Goal: Communication & Community: Answer question/provide support

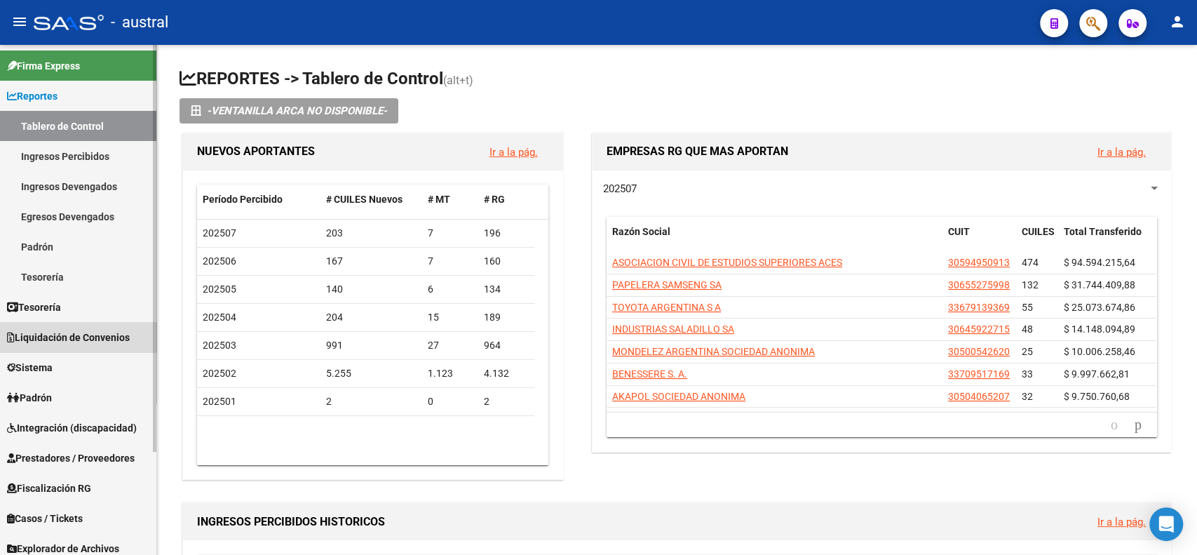
click at [100, 337] on span "Liquidación de Convenios" at bounding box center [68, 337] width 123 height 15
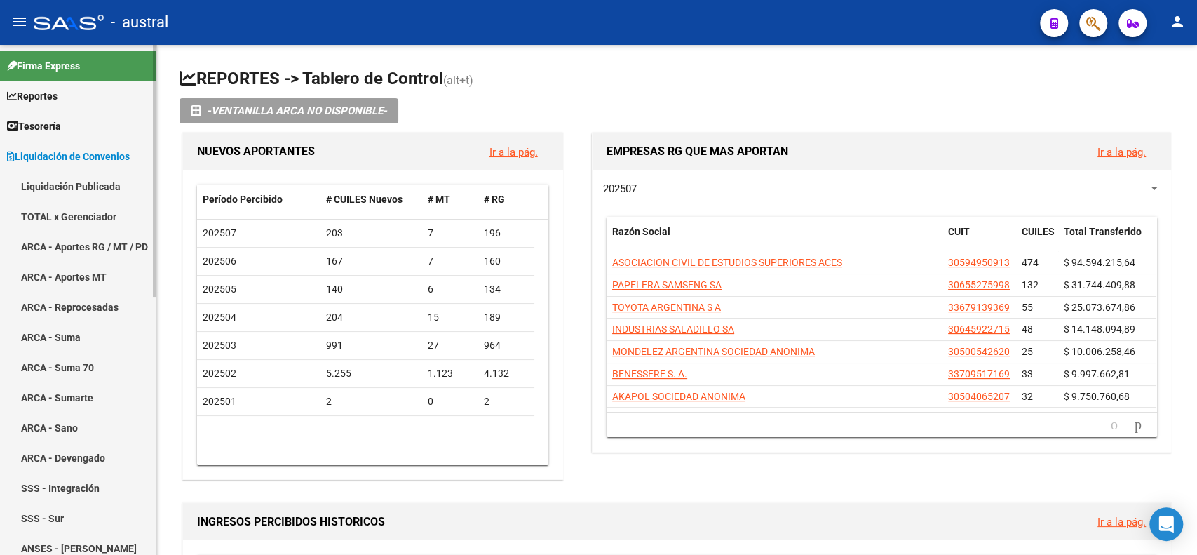
click at [69, 331] on link "ARCA - Suma" at bounding box center [78, 337] width 156 height 30
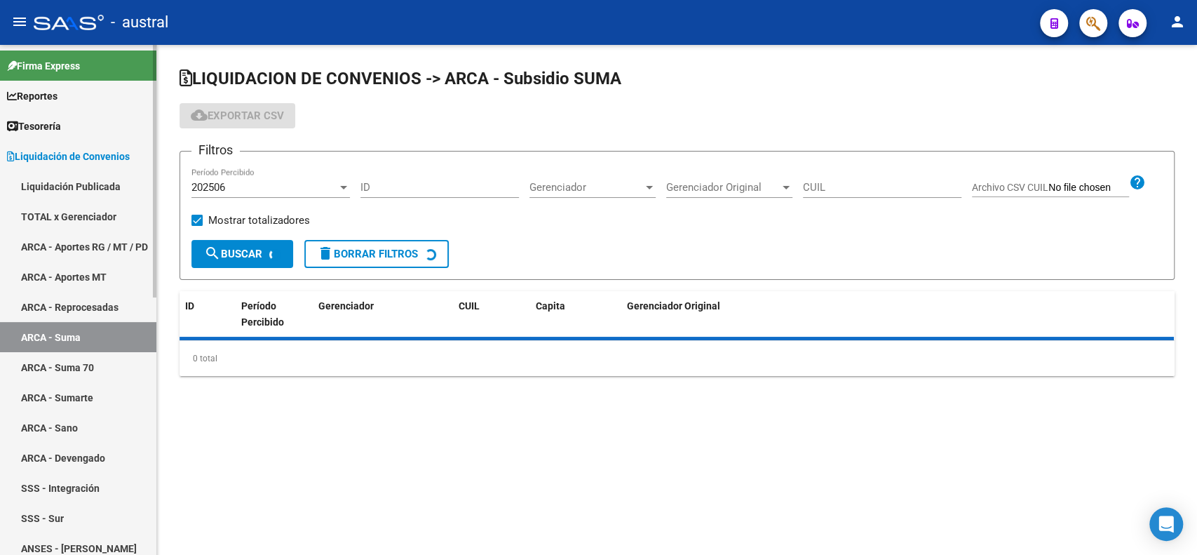
checkbox input "true"
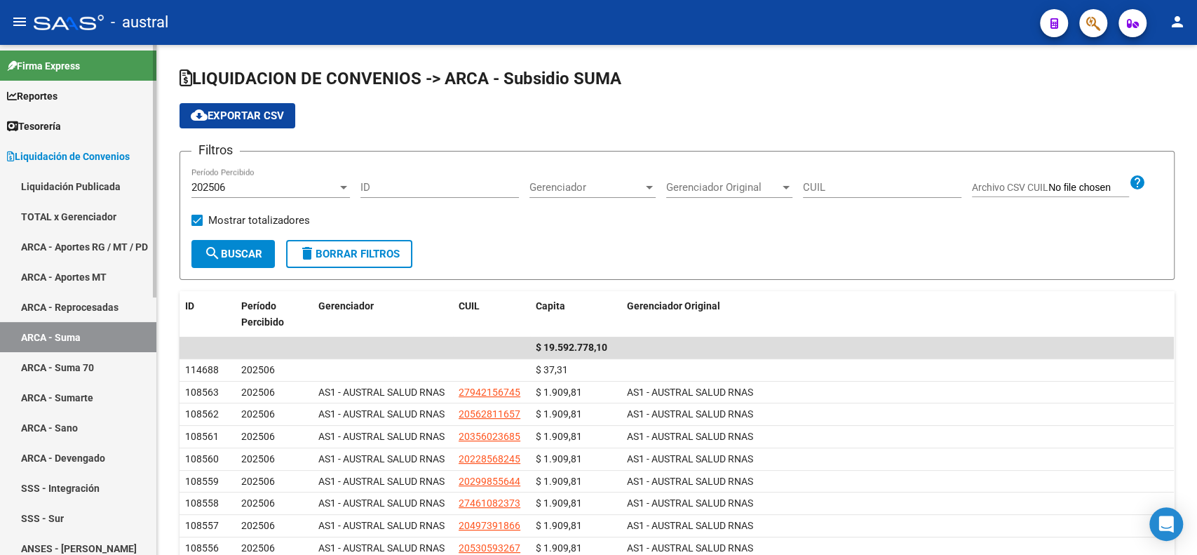
click at [100, 371] on link "ARCA - Suma 70" at bounding box center [78, 367] width 156 height 30
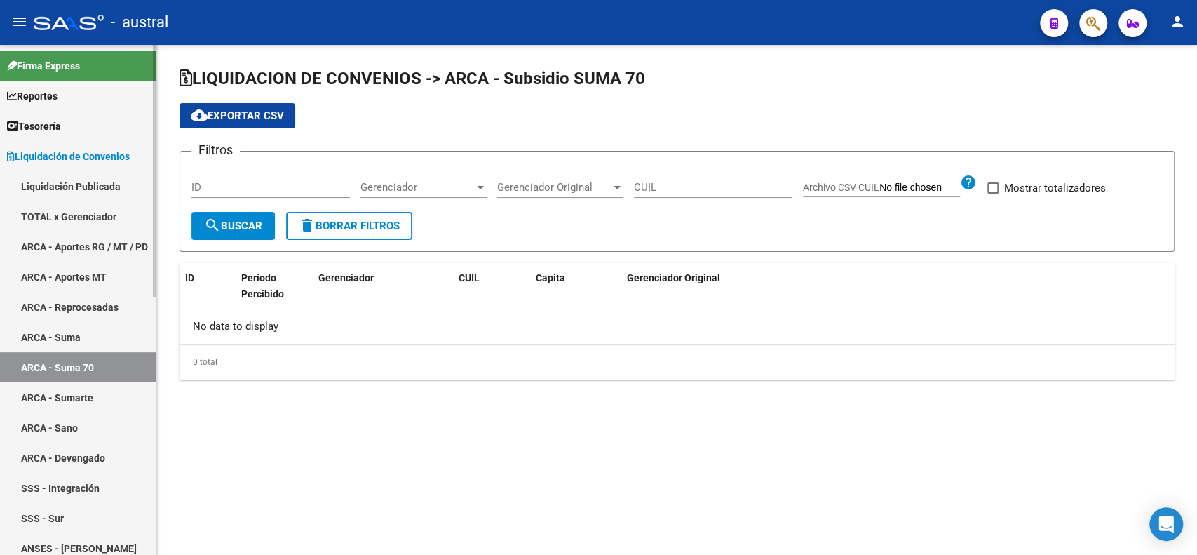
checkbox input "true"
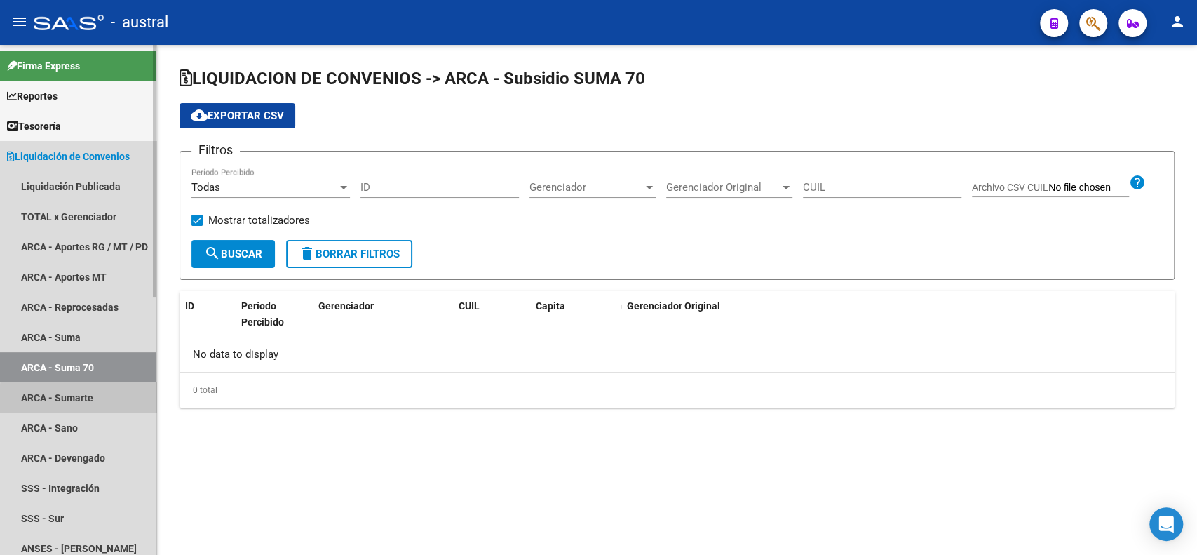
click at [100, 400] on link "ARCA - Sumarte" at bounding box center [78, 397] width 156 height 30
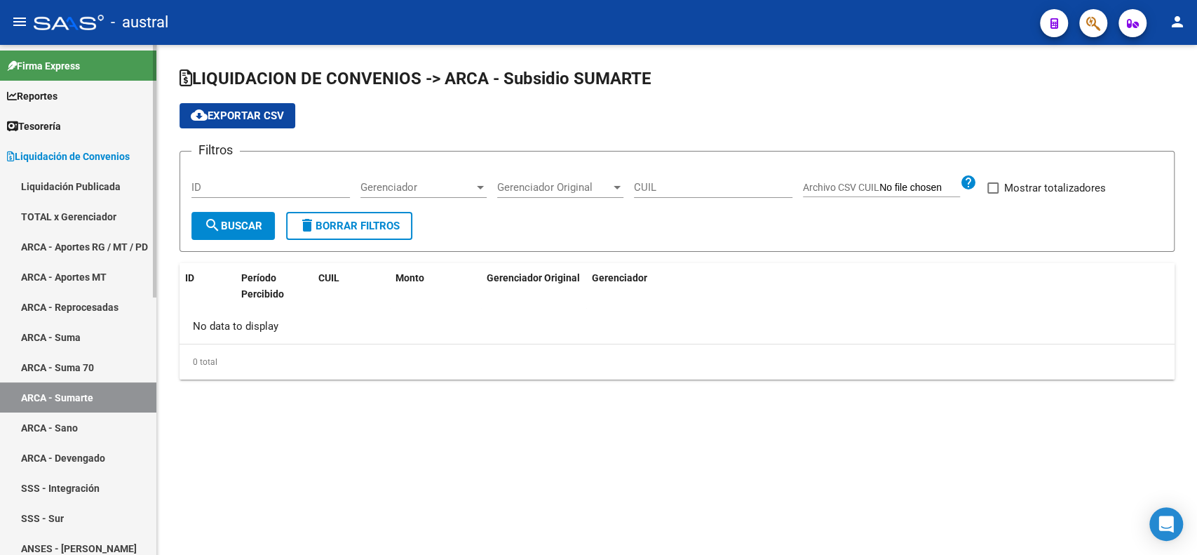
checkbox input "true"
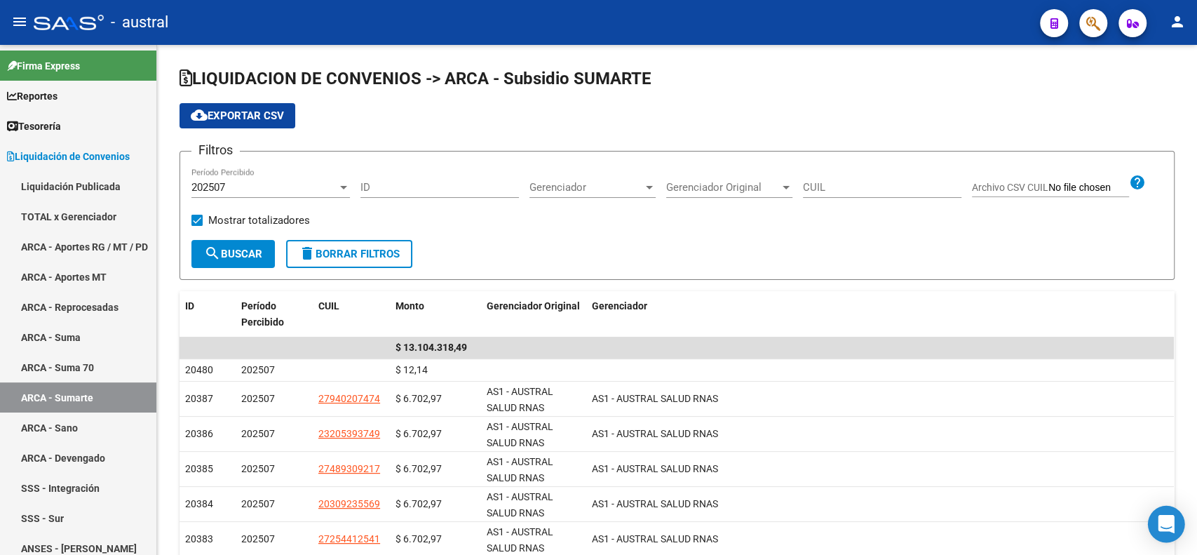
click at [1163, 529] on icon "Open Intercom Messenger" at bounding box center [1166, 524] width 16 height 18
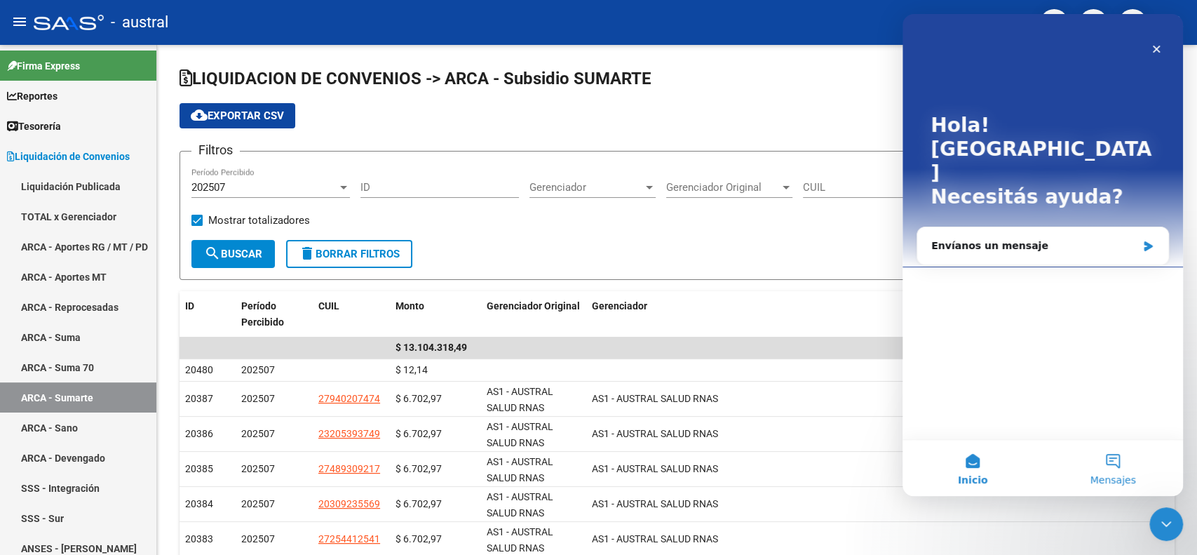
click at [1118, 471] on button "Mensajes" at bounding box center [1113, 468] width 140 height 56
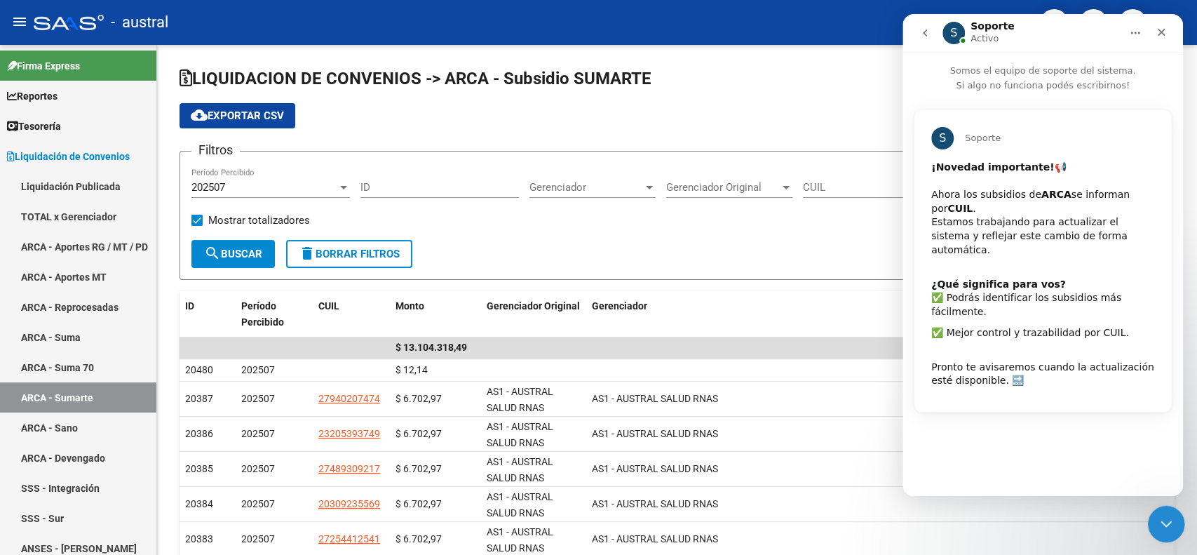
click at [1170, 524] on icon "Cerrar Intercom Messenger" at bounding box center [1164, 521] width 17 height 17
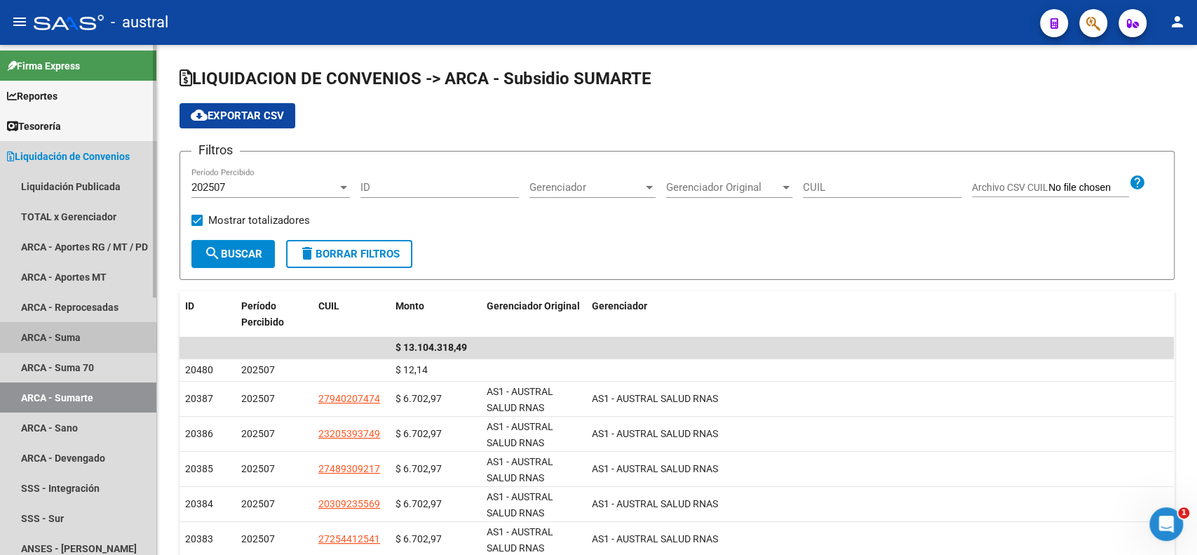
click at [66, 341] on link "ARCA - Suma" at bounding box center [78, 337] width 156 height 30
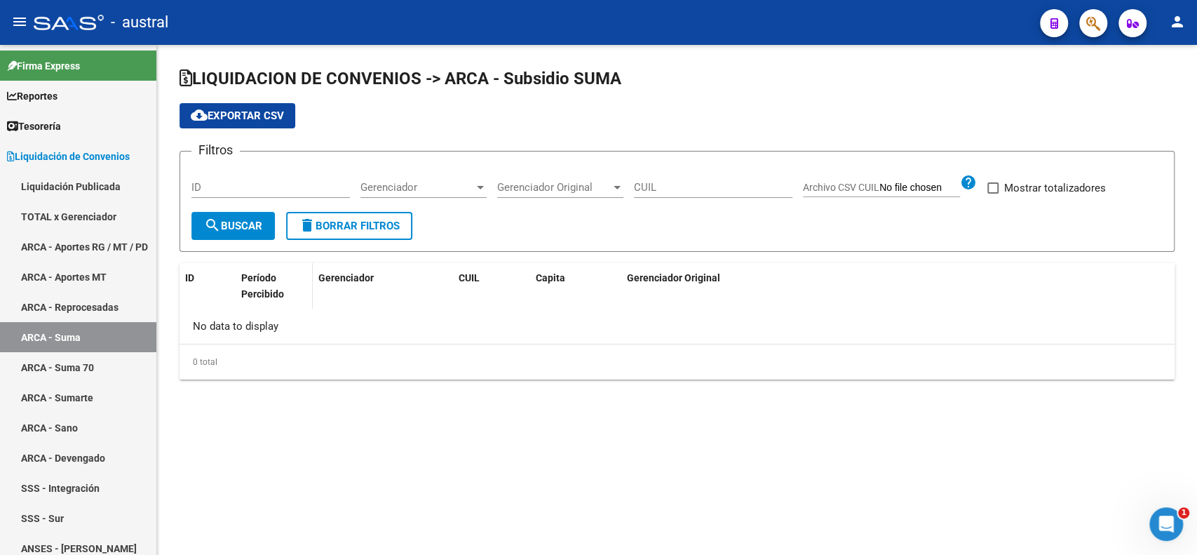
checkbox input "true"
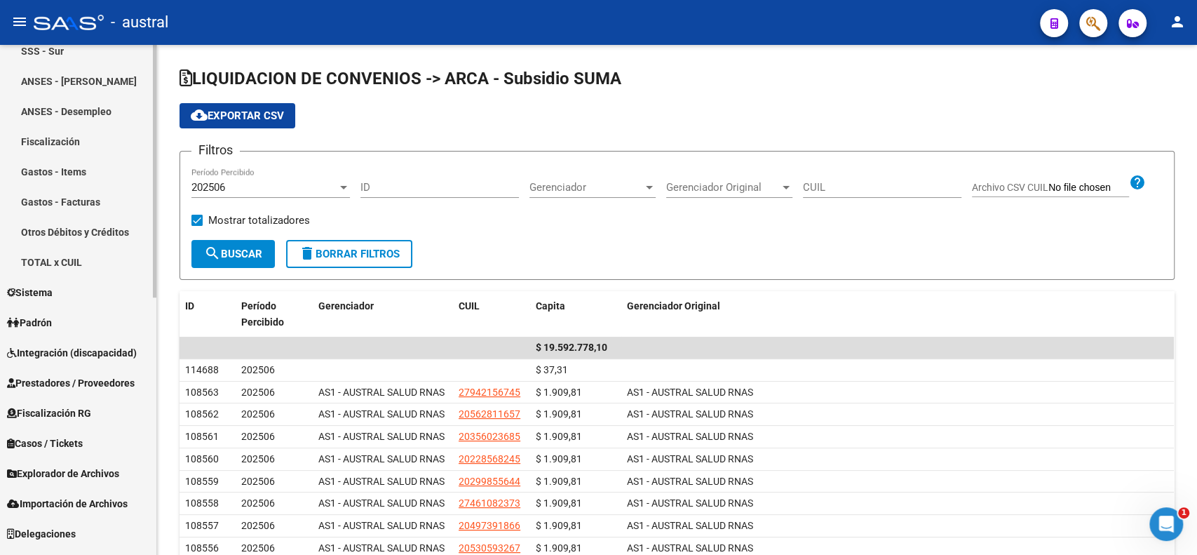
scroll to position [521, 0]
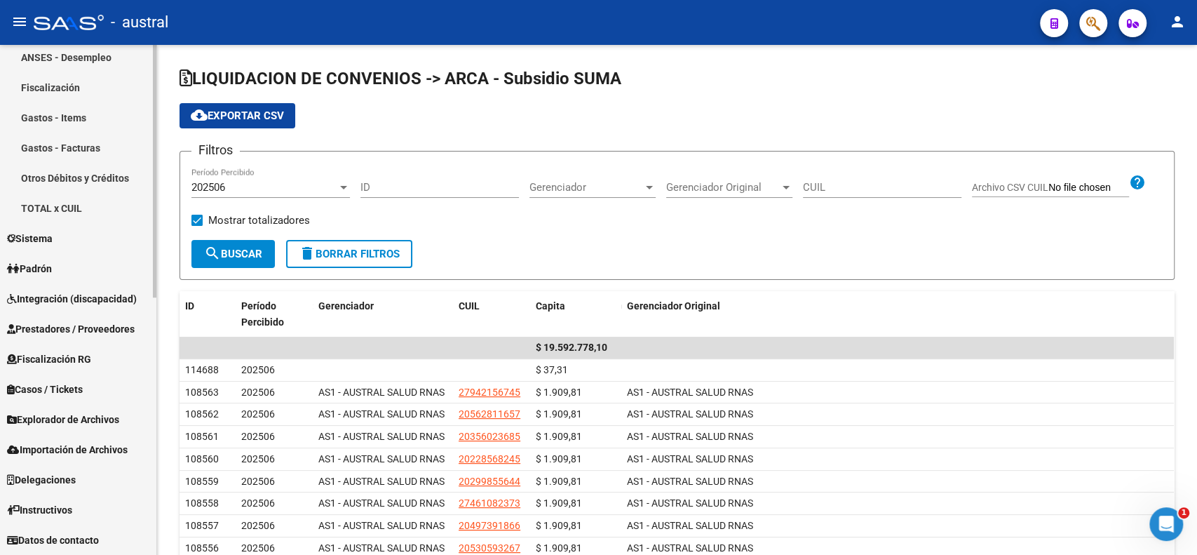
click at [79, 421] on span "Explorador de Archivos" at bounding box center [63, 419] width 112 height 15
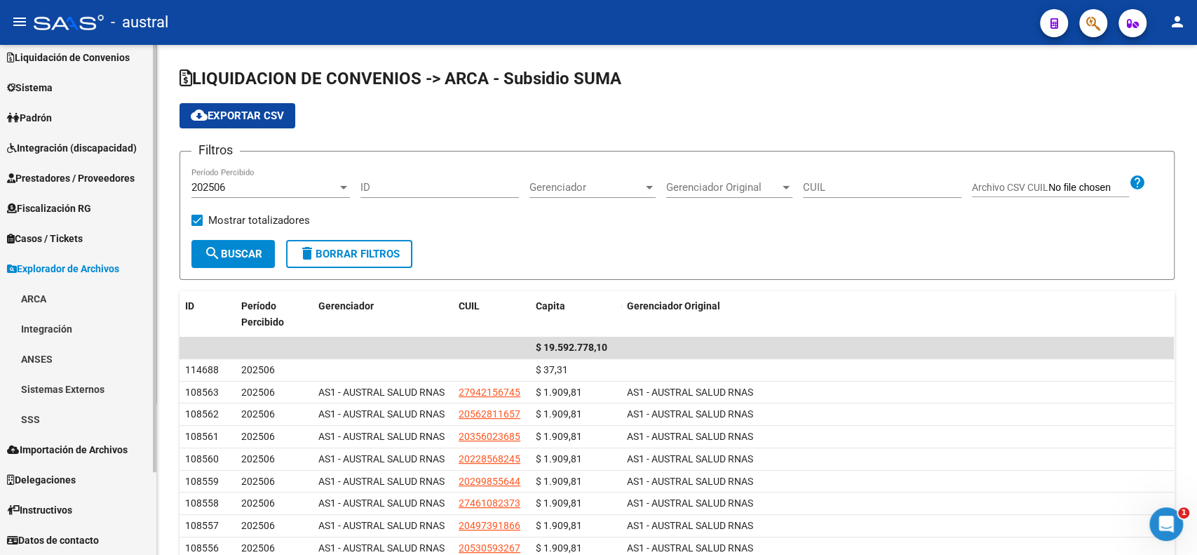
scroll to position [99, 0]
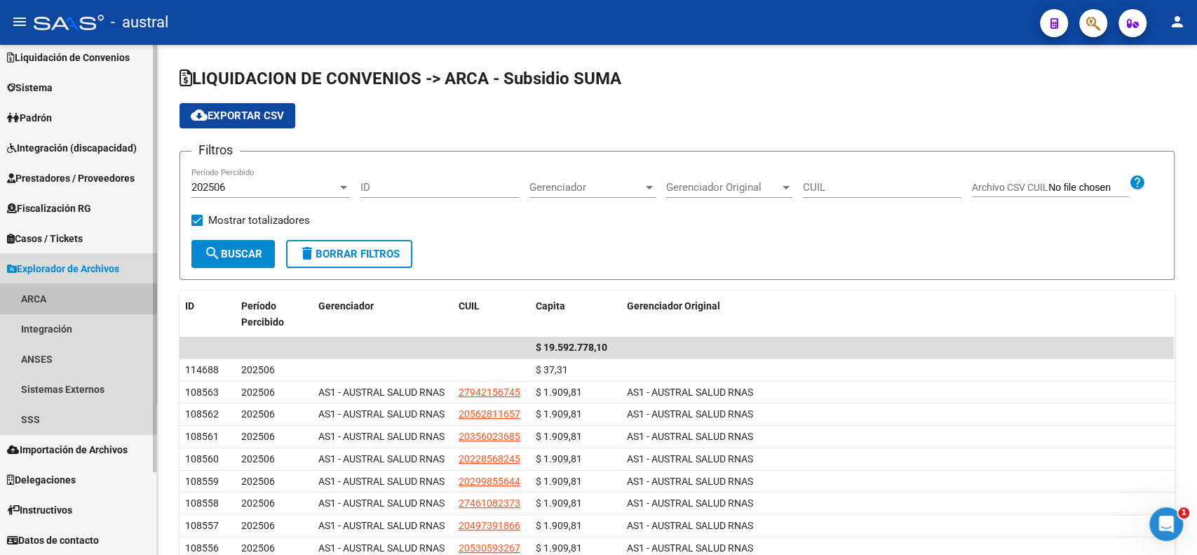
click at [67, 290] on link "ARCA" at bounding box center [78, 298] width 156 height 30
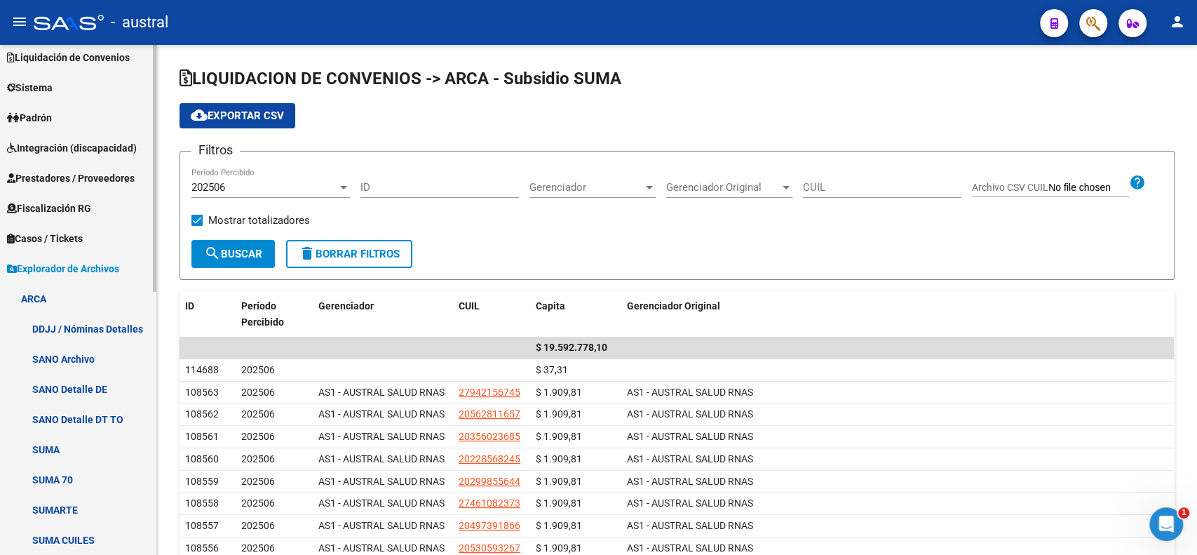
click at [79, 460] on link "SUMA" at bounding box center [78, 449] width 156 height 30
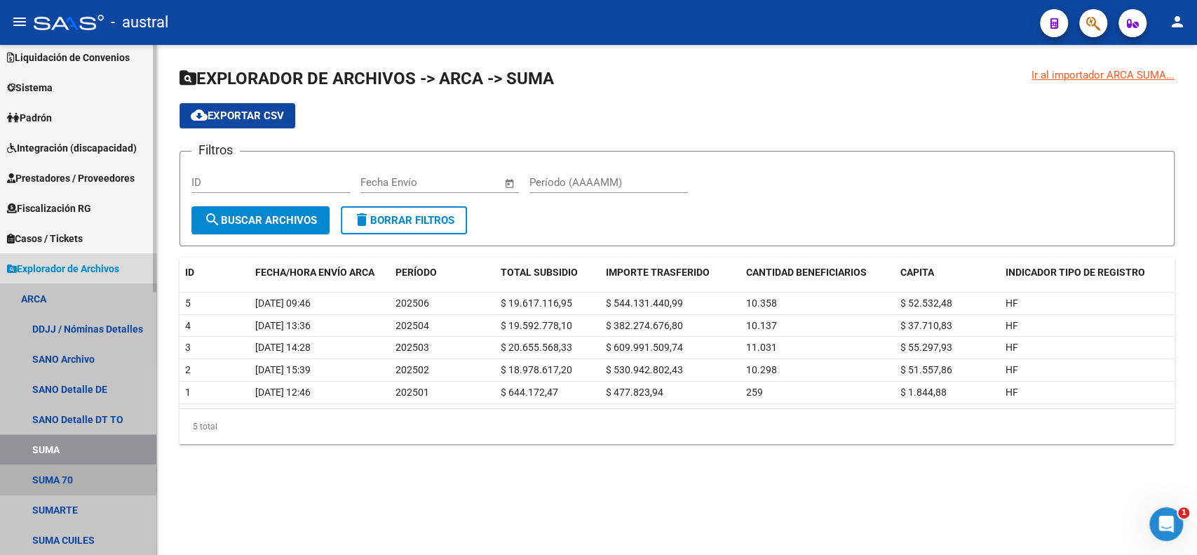
click at [65, 480] on link "SUMA 70" at bounding box center [78, 479] width 156 height 30
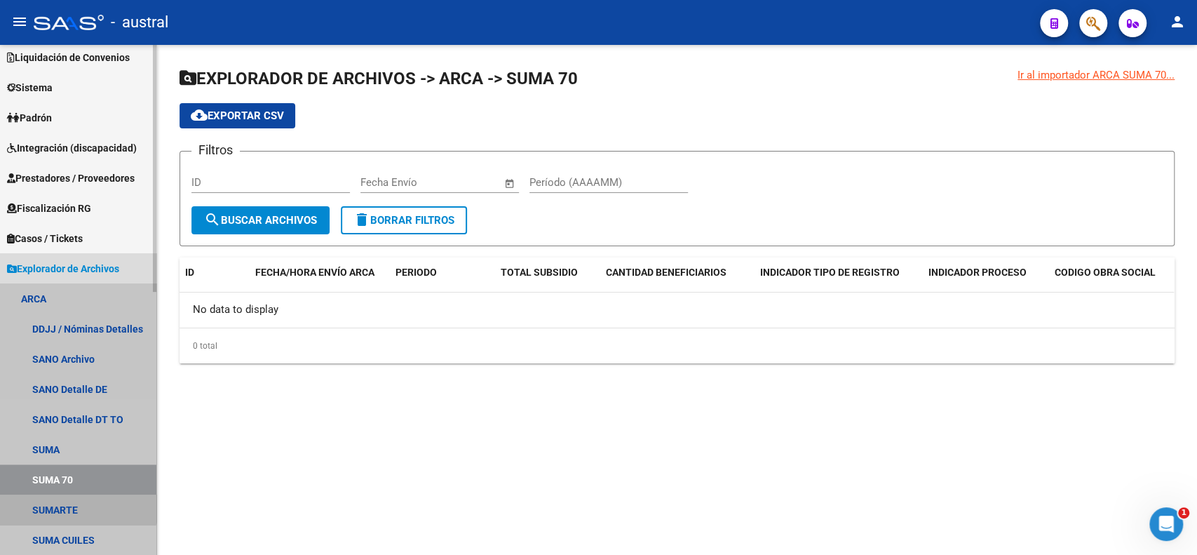
click at [65, 496] on link "SUMARTE" at bounding box center [78, 509] width 156 height 30
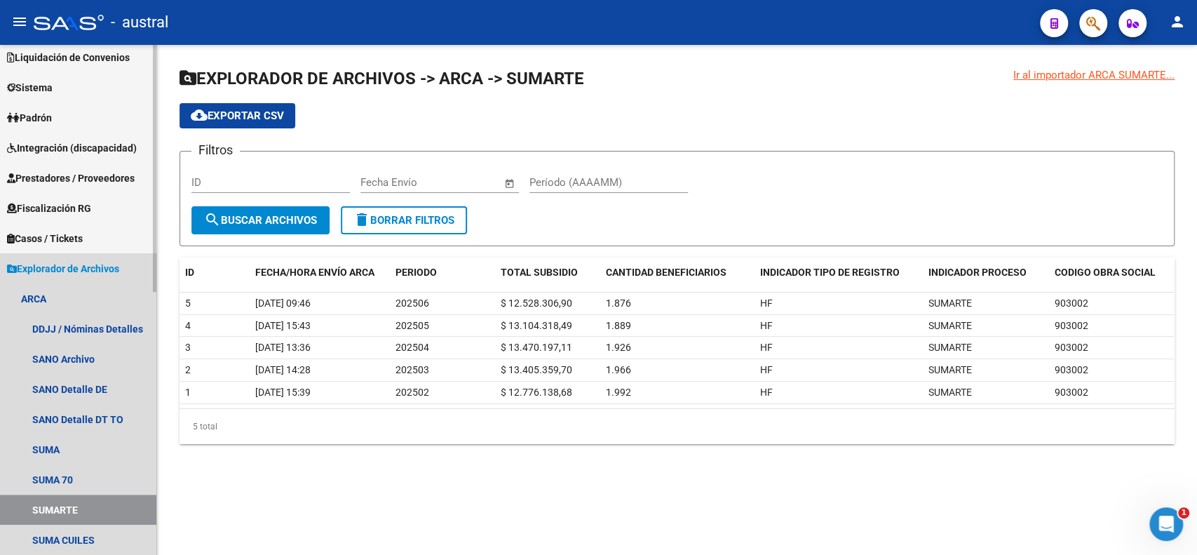
click at [39, 266] on span "Explorador de Archivos" at bounding box center [63, 268] width 112 height 15
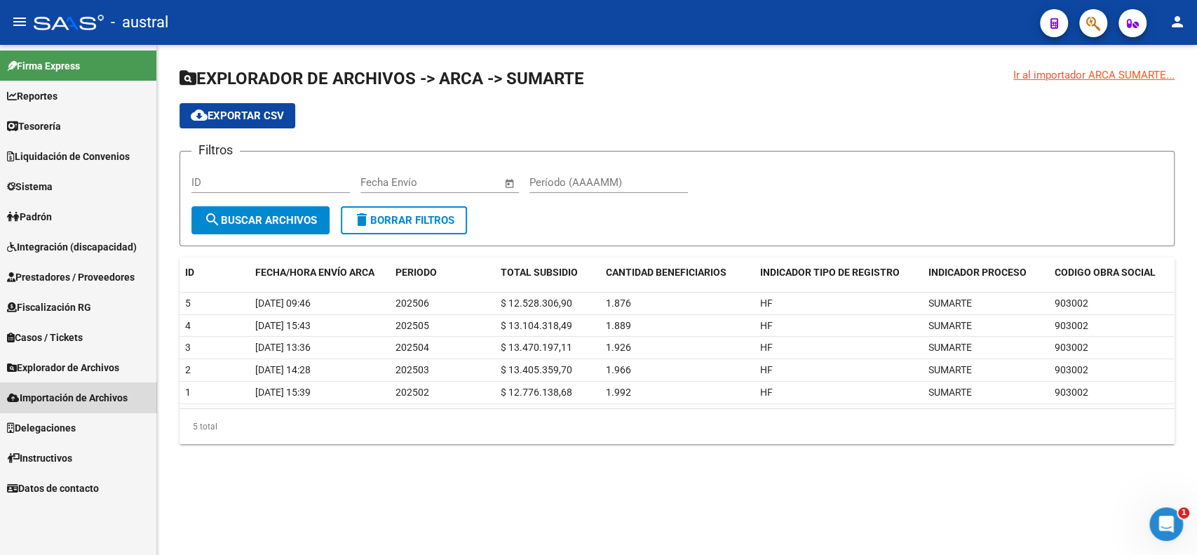
click at [82, 398] on span "Importación de Archivos" at bounding box center [67, 397] width 121 height 15
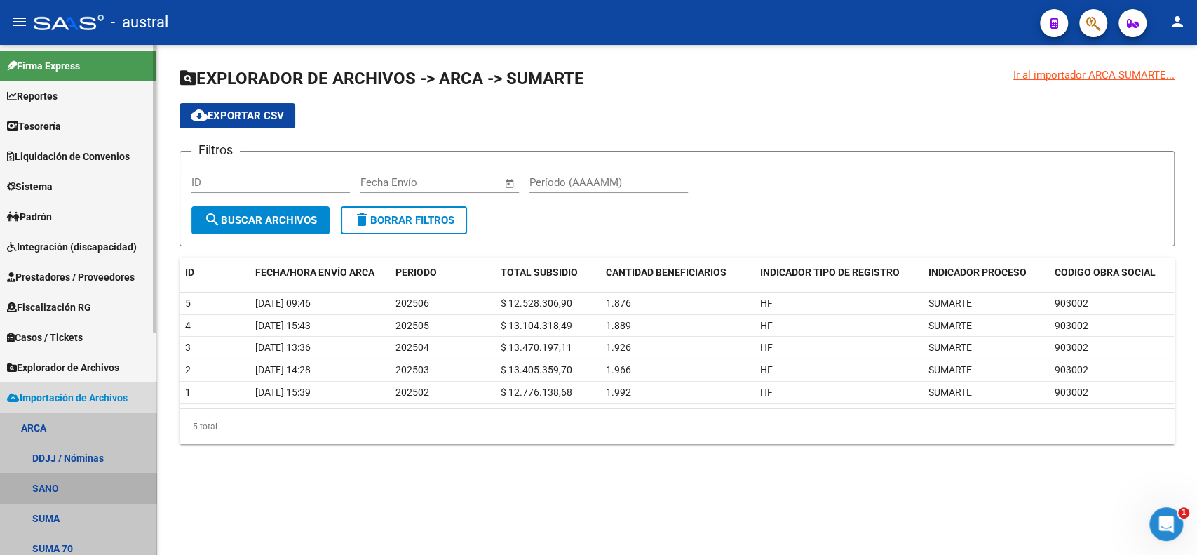
click at [79, 493] on link "SANO" at bounding box center [78, 488] width 156 height 30
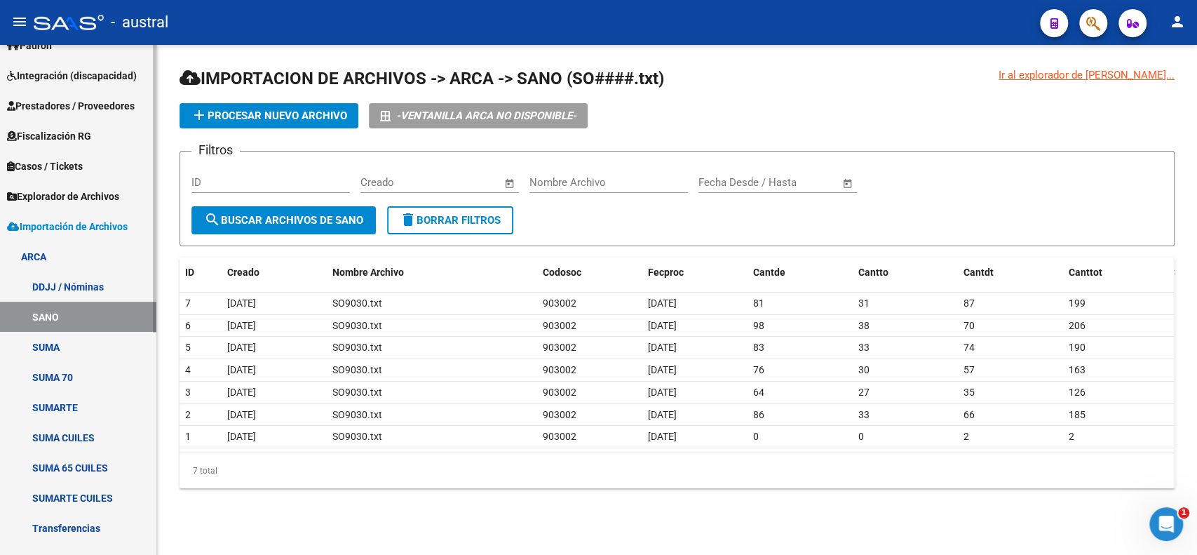
scroll to position [187, 0]
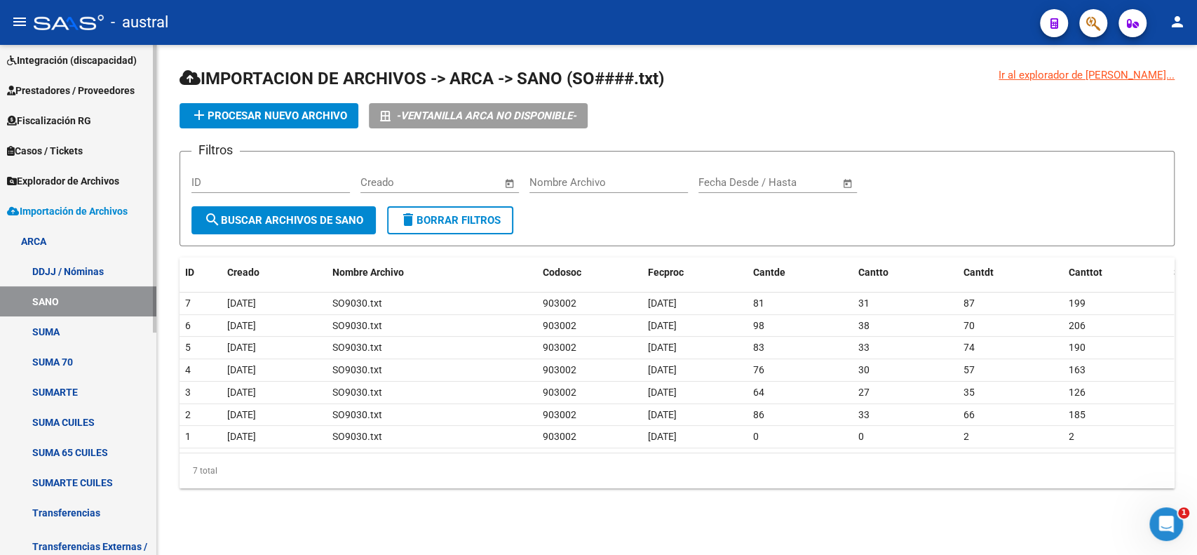
click at [58, 329] on link "SUMA" at bounding box center [78, 331] width 156 height 30
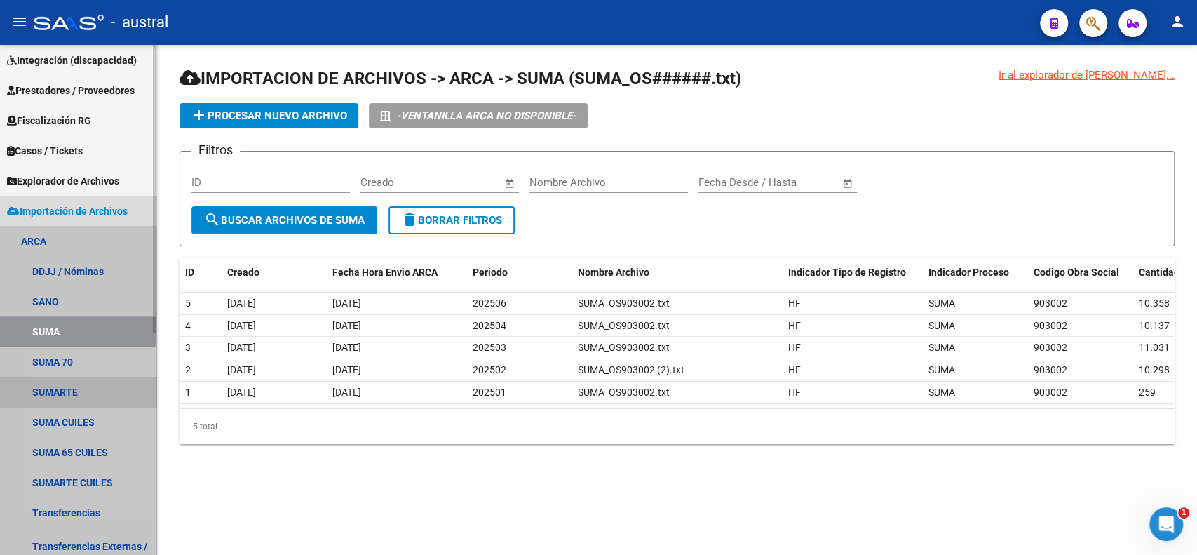
click at [88, 391] on link "SUMARTE" at bounding box center [78, 392] width 156 height 30
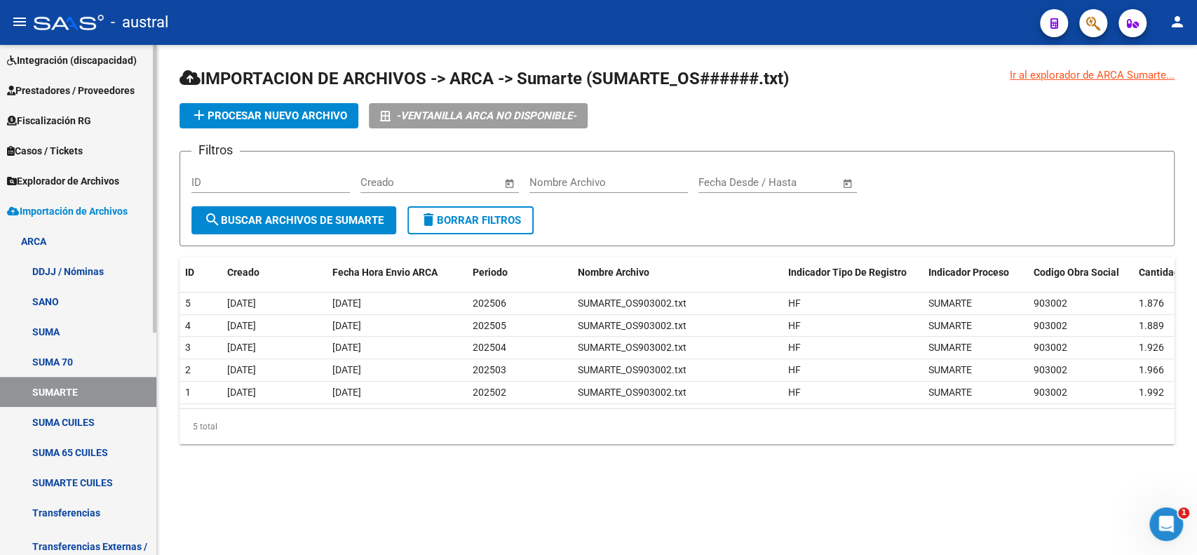
click at [43, 243] on link "ARCA" at bounding box center [78, 241] width 156 height 30
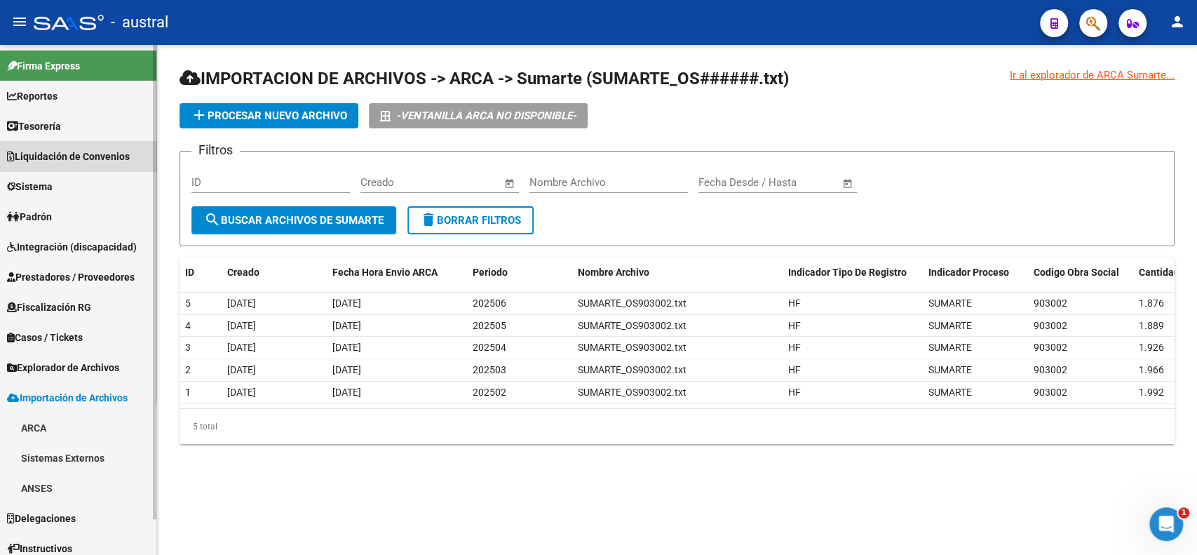
click at [87, 151] on span "Liquidación de Convenios" at bounding box center [68, 156] width 123 height 15
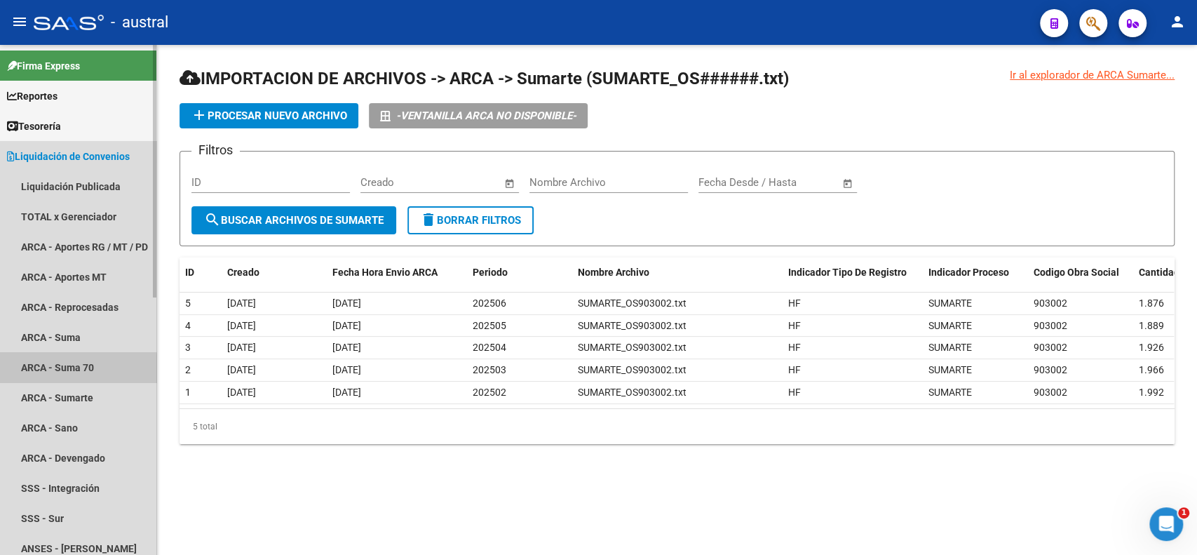
click at [55, 371] on link "ARCA - Suma 70" at bounding box center [78, 367] width 156 height 30
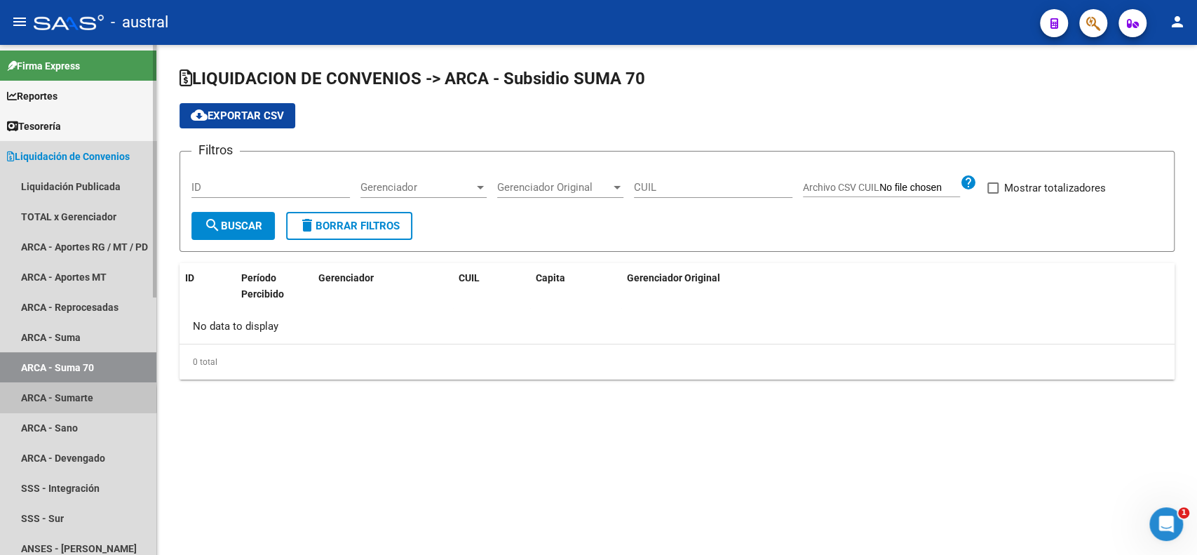
click at [58, 400] on link "ARCA - Sumarte" at bounding box center [78, 397] width 156 height 30
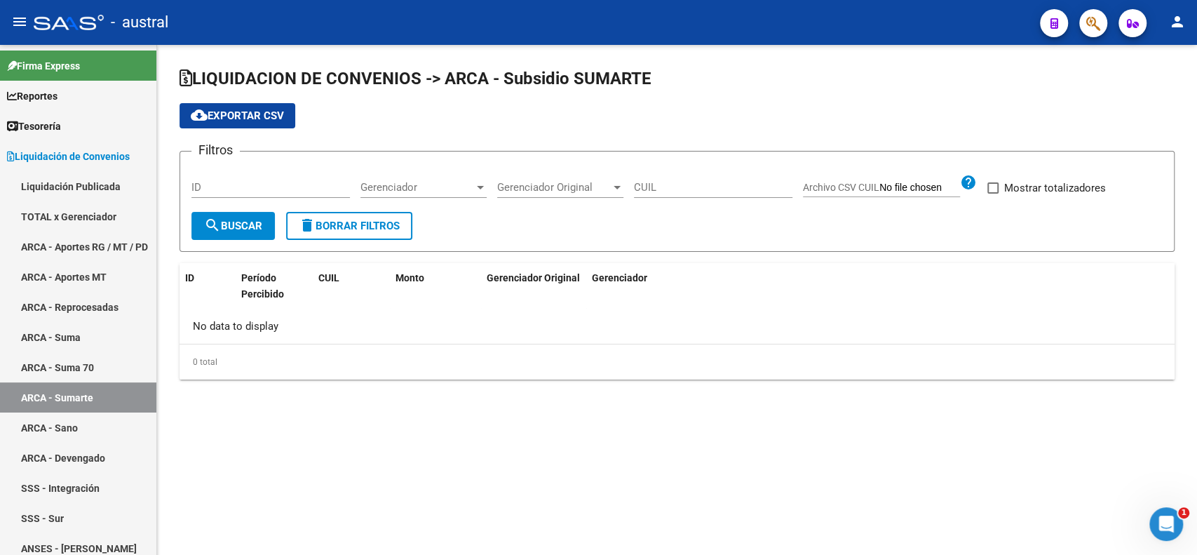
checkbox input "true"
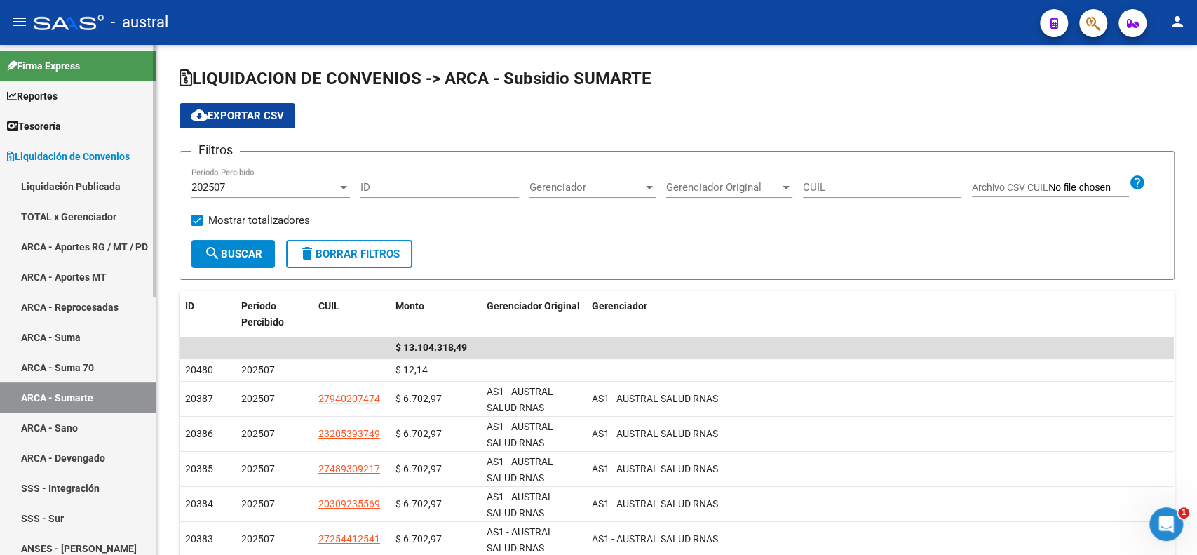
click at [63, 322] on link "ARCA - Suma" at bounding box center [78, 337] width 156 height 30
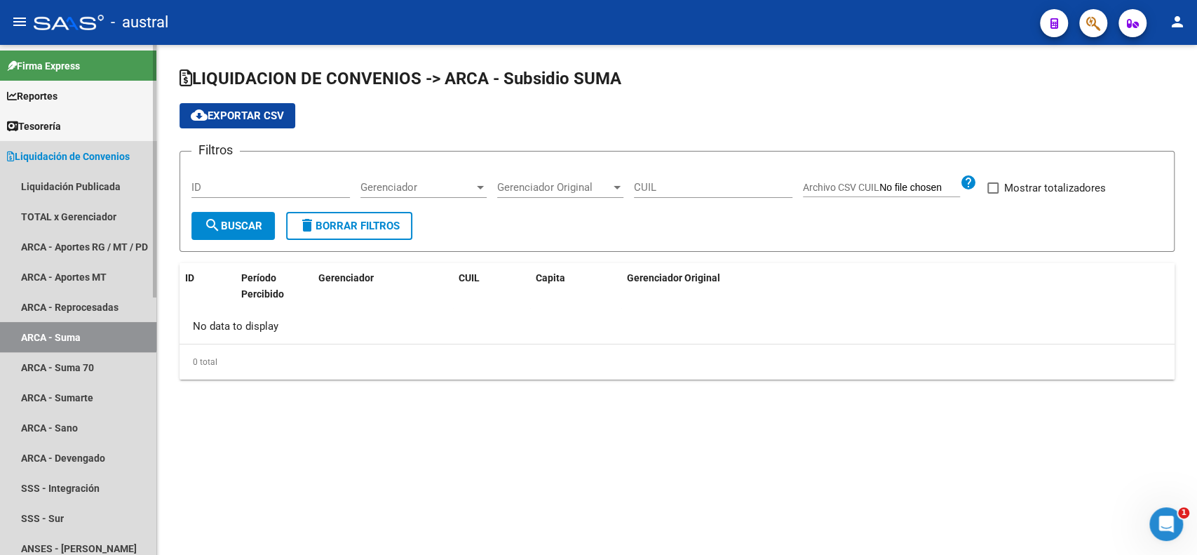
checkbox input "true"
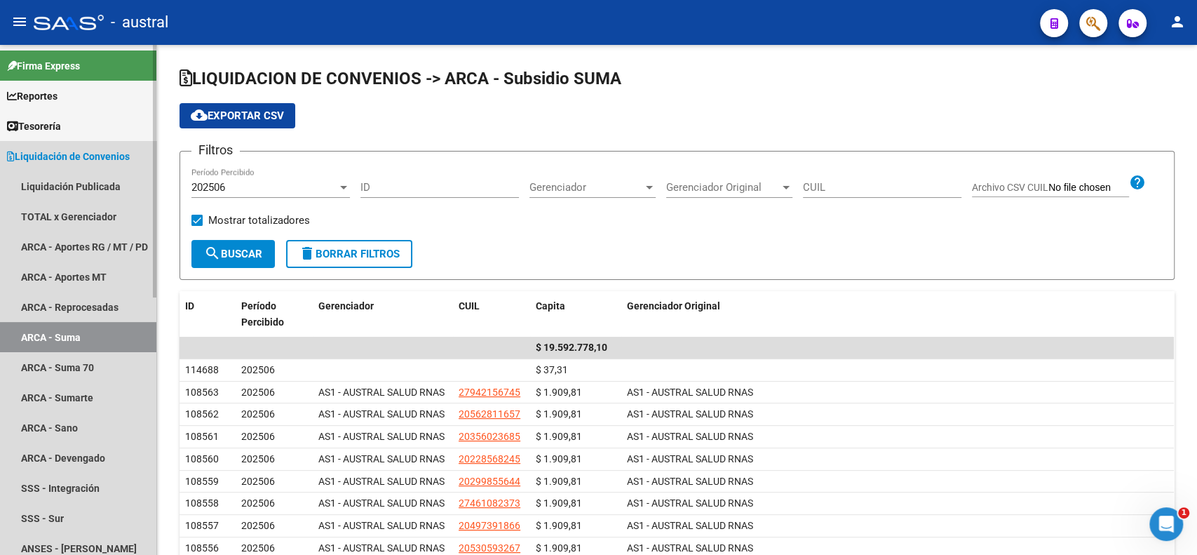
click at [74, 154] on span "Liquidación de Convenios" at bounding box center [68, 156] width 123 height 15
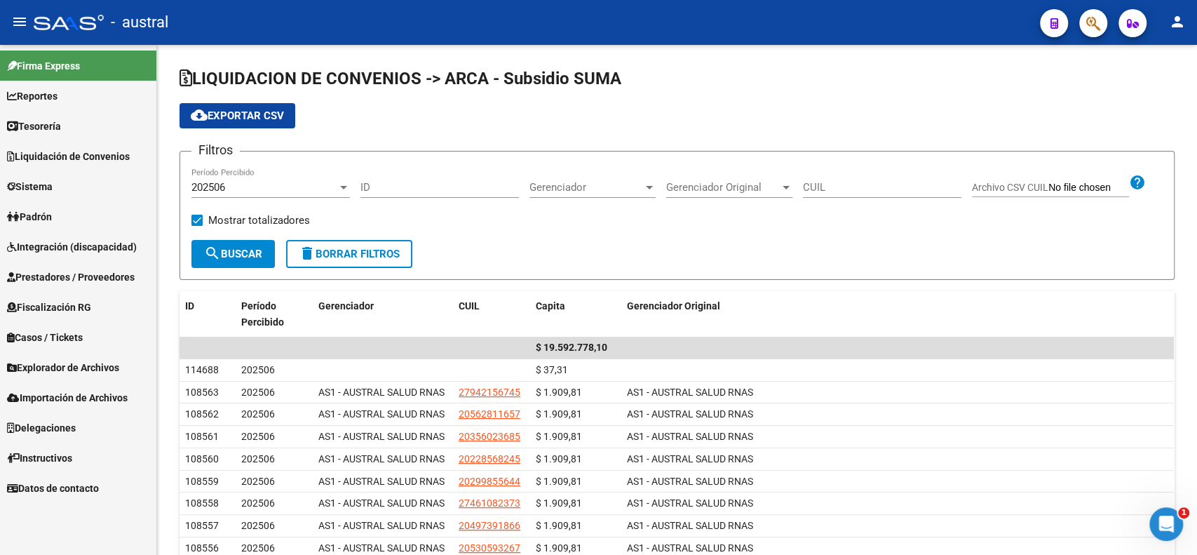
click at [73, 158] on span "Liquidación de Convenios" at bounding box center [68, 156] width 123 height 15
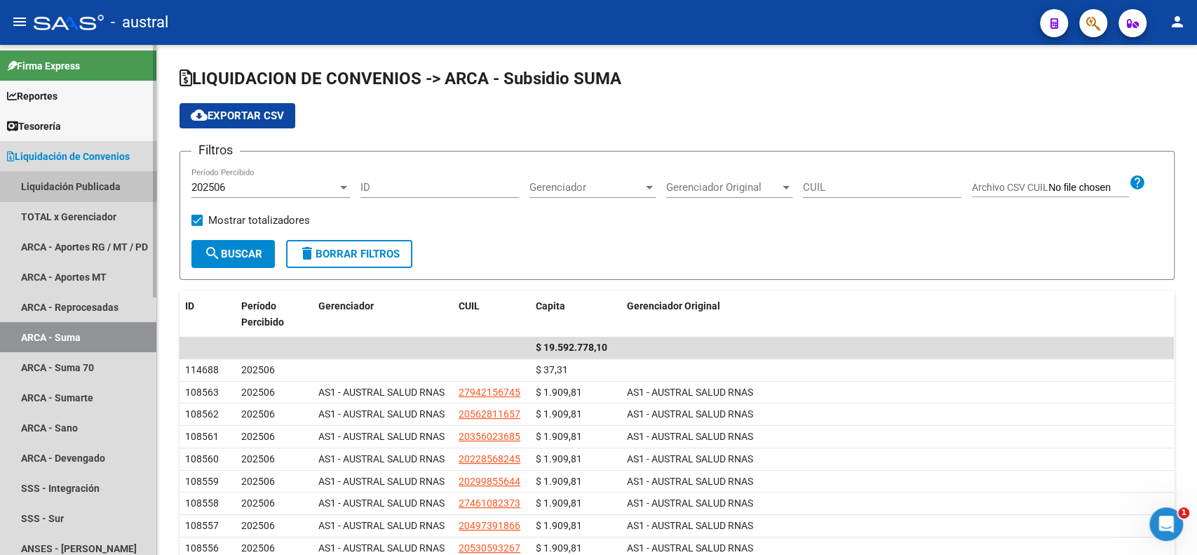
click at [72, 180] on link "Liquidación Publicada" at bounding box center [78, 186] width 156 height 30
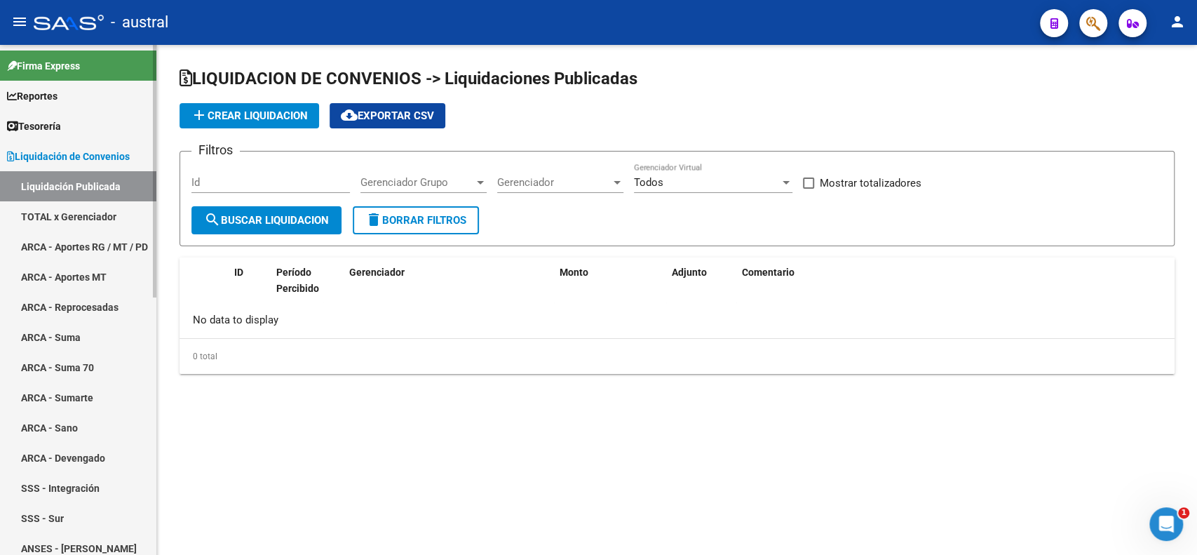
checkbox input "true"
click at [73, 213] on link "TOTAL x Gerenciador" at bounding box center [78, 216] width 156 height 30
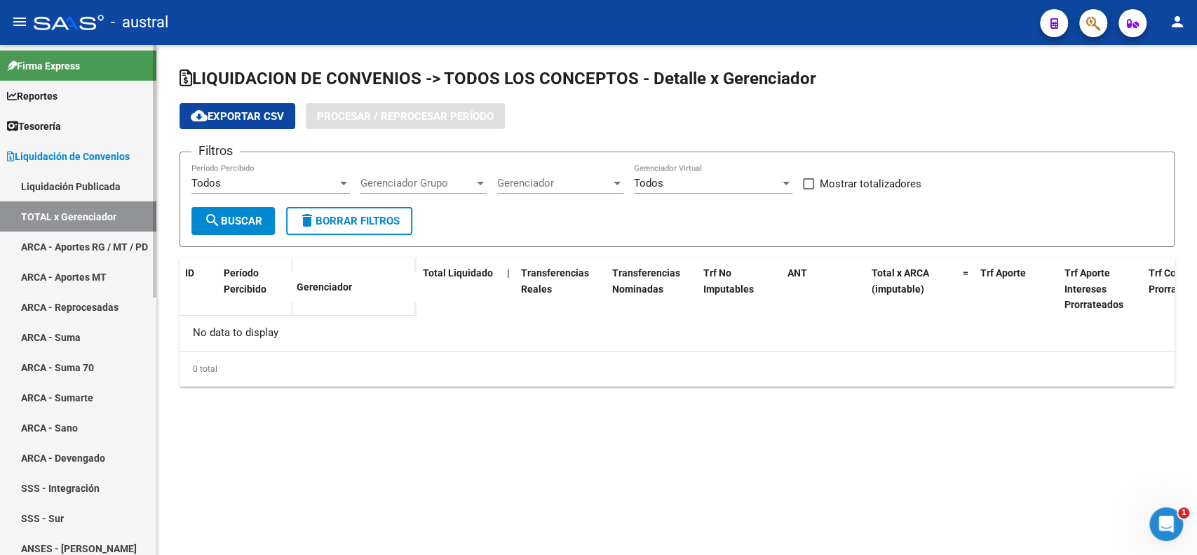
checkbox input "true"
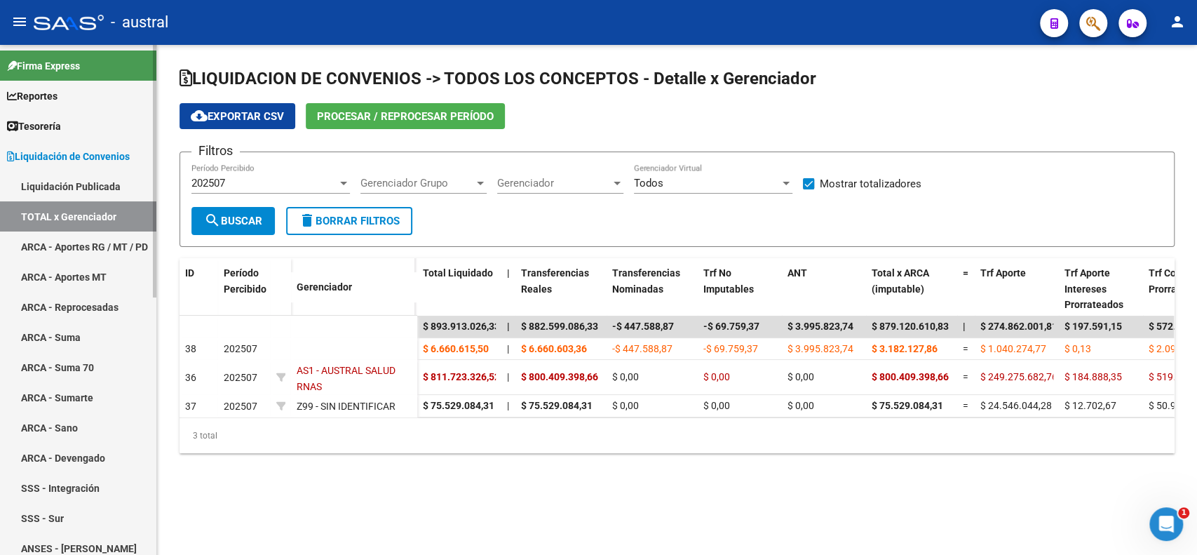
click at [75, 154] on span "Liquidación de Convenios" at bounding box center [68, 156] width 123 height 15
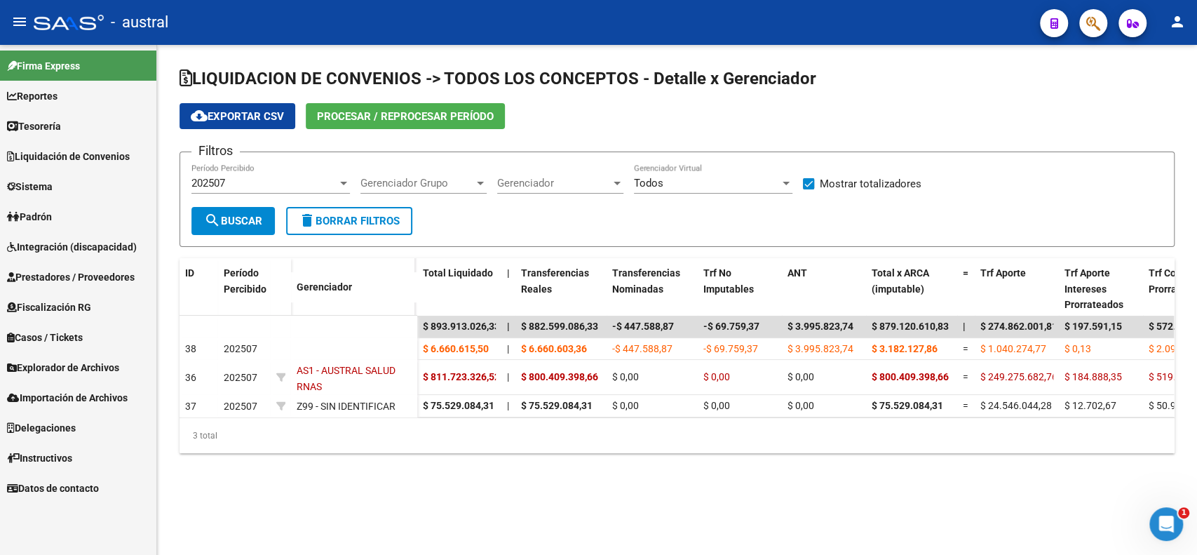
click at [66, 373] on span "Explorador de Archivos" at bounding box center [63, 367] width 112 height 15
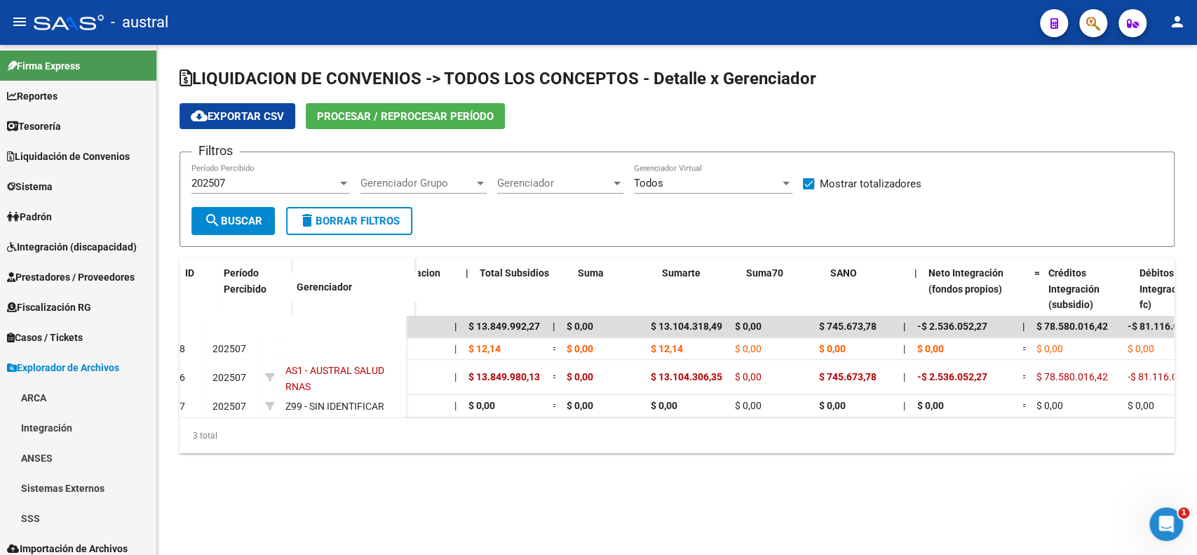
scroll to position [0, 1313]
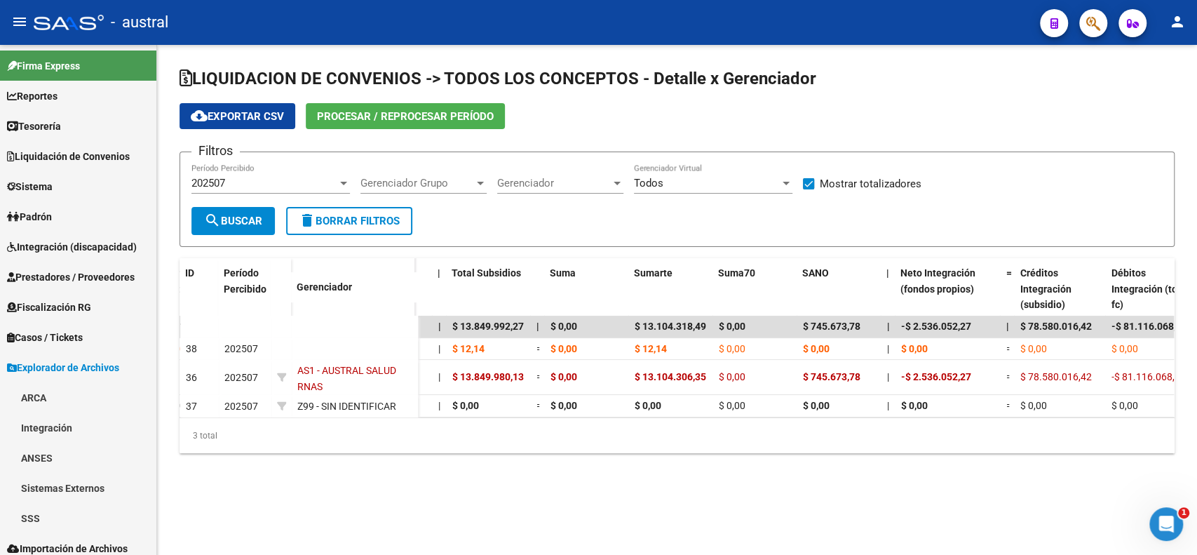
click at [306, 182] on div "202507" at bounding box center [264, 183] width 146 height 13
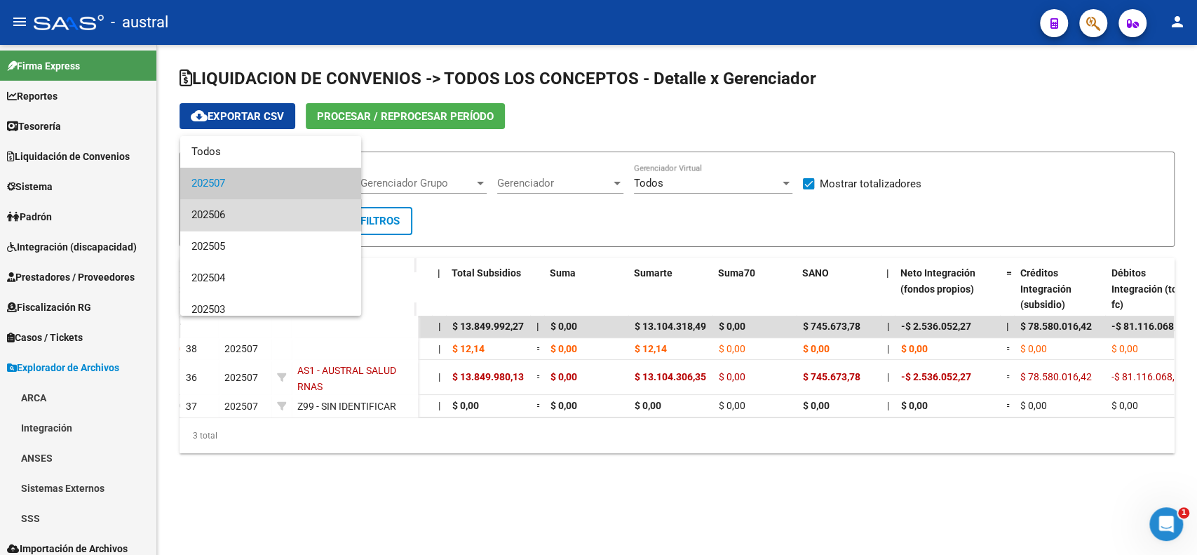
click at [283, 211] on span "202506" at bounding box center [270, 215] width 158 height 32
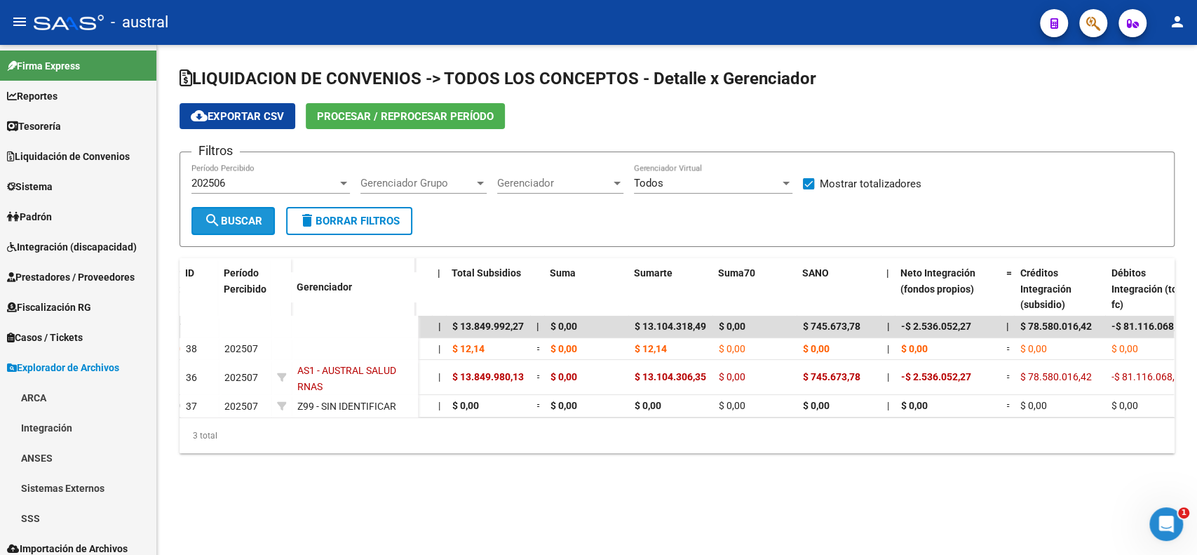
click at [252, 222] on span "search Buscar" at bounding box center [233, 221] width 58 height 13
click at [243, 176] on div "202506 Período Percibido" at bounding box center [270, 178] width 158 height 30
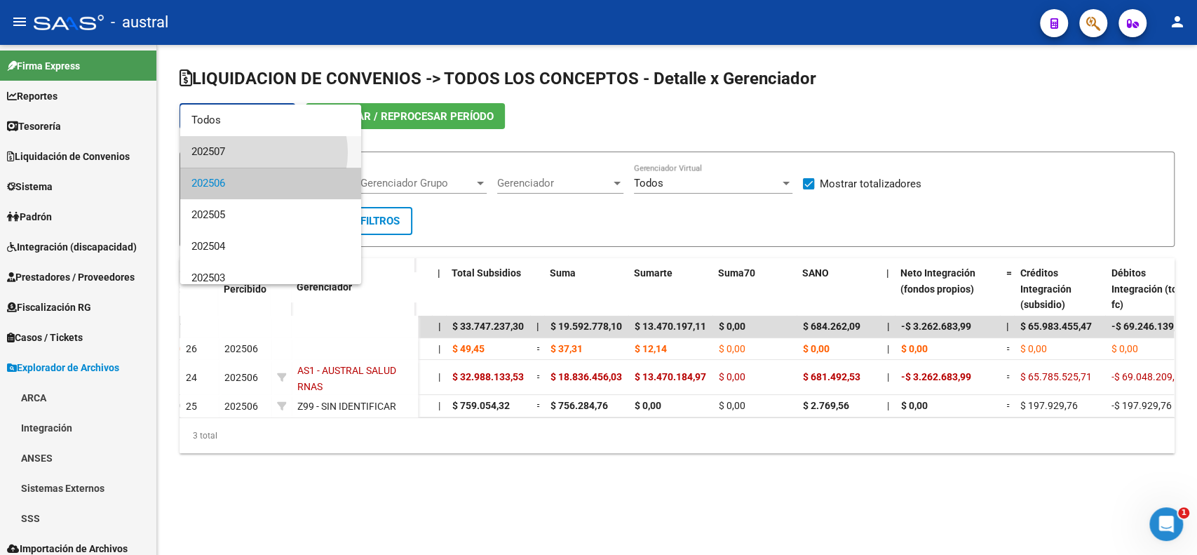
click at [257, 152] on span "202507" at bounding box center [270, 152] width 158 height 32
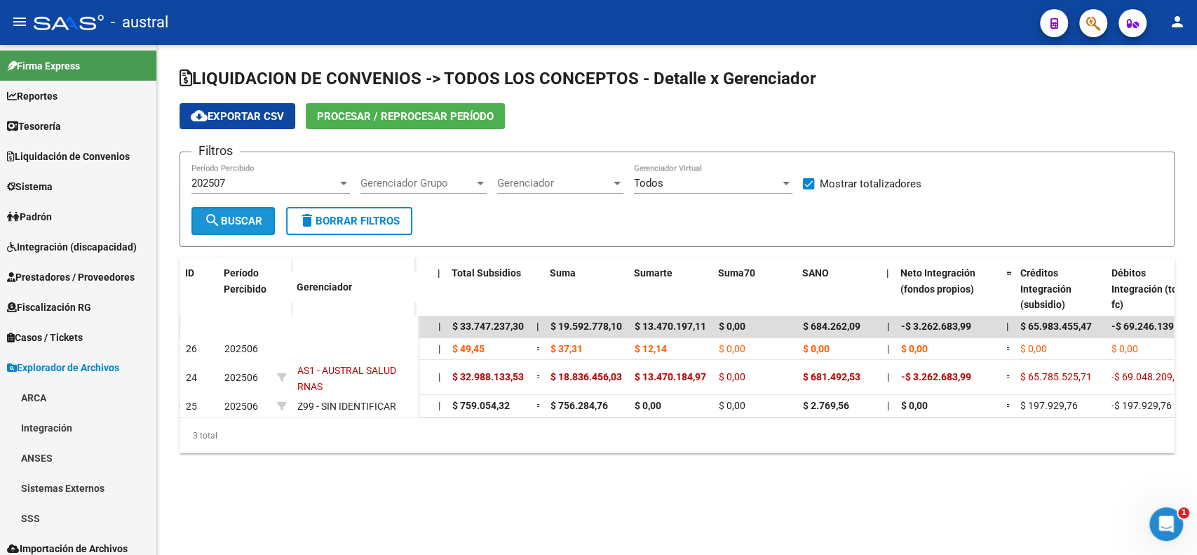
click at [229, 221] on span "search Buscar" at bounding box center [233, 221] width 58 height 13
click at [396, 119] on span "Procesar / Reprocesar período" at bounding box center [405, 116] width 177 height 13
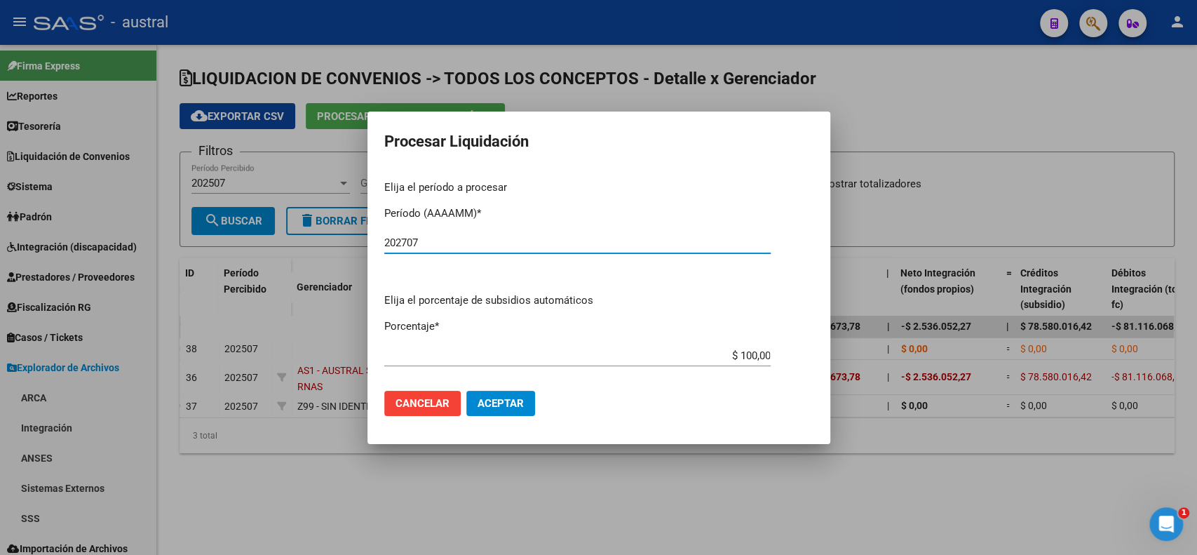
type input "202707"
click at [500, 400] on span "Aceptar" at bounding box center [501, 403] width 46 height 13
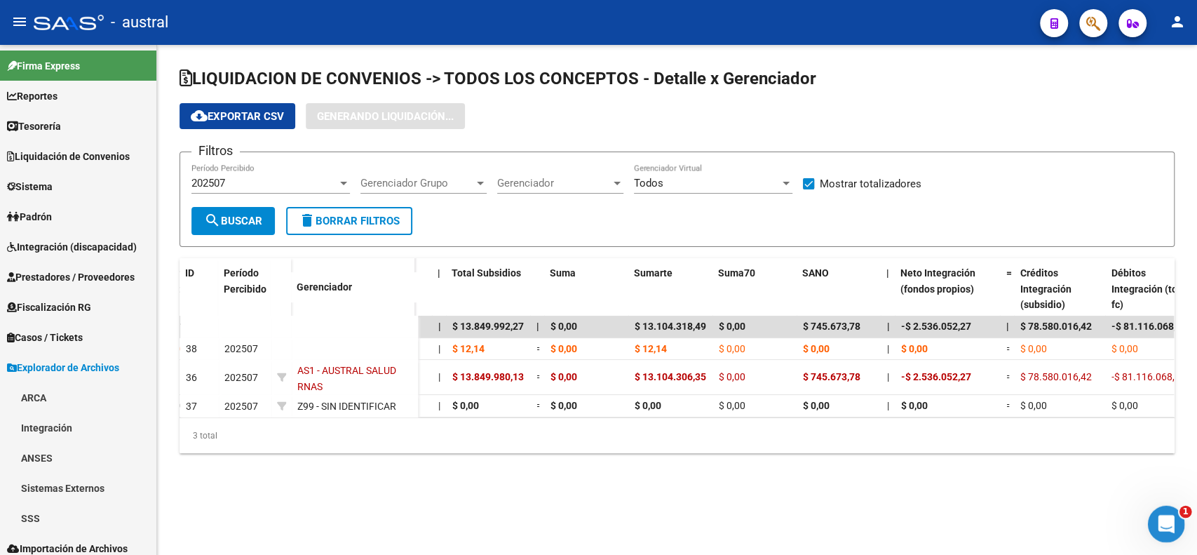
click at [1173, 522] on icon "Abrir Intercom Messenger" at bounding box center [1164, 522] width 23 height 23
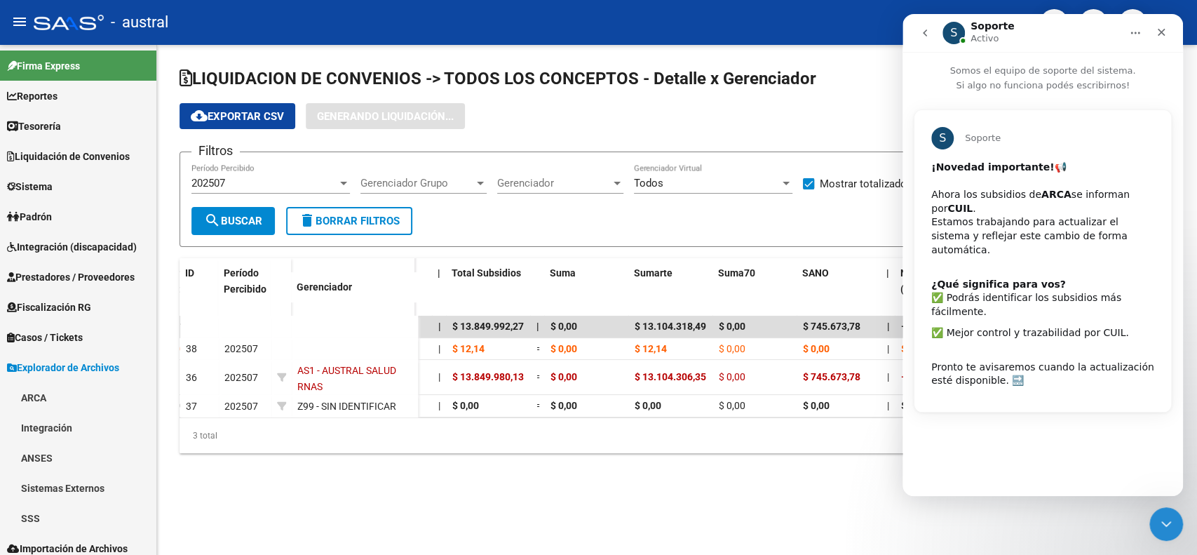
click at [924, 27] on icon "go back" at bounding box center [924, 32] width 11 height 11
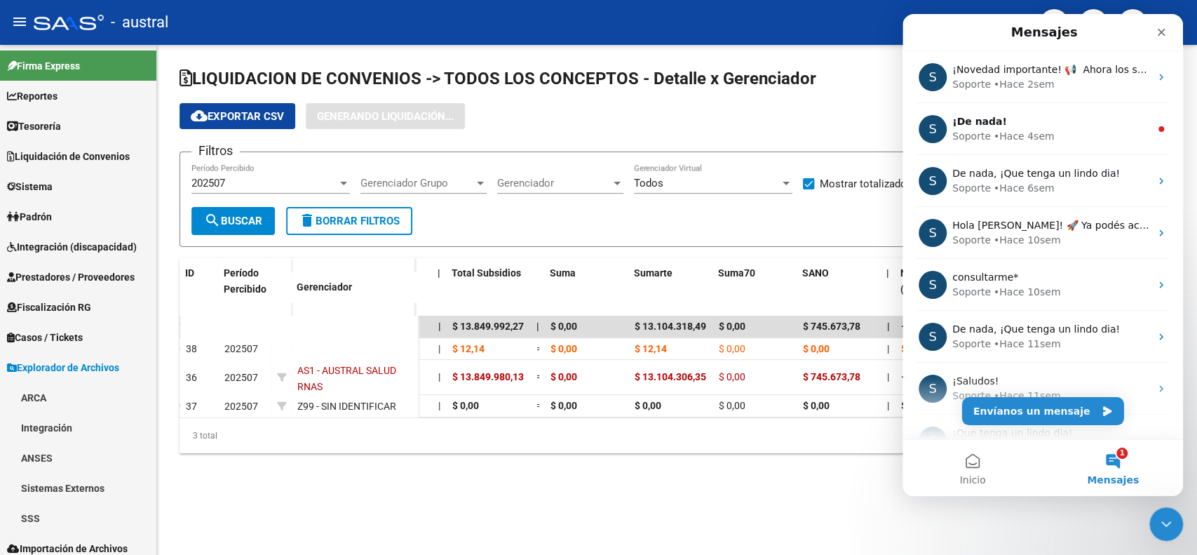
click at [1110, 461] on button "1 Mensajes" at bounding box center [1113, 468] width 140 height 56
click at [1121, 464] on button "1 Mensajes" at bounding box center [1113, 468] width 140 height 56
click at [968, 465] on button "Inicio" at bounding box center [973, 468] width 140 height 56
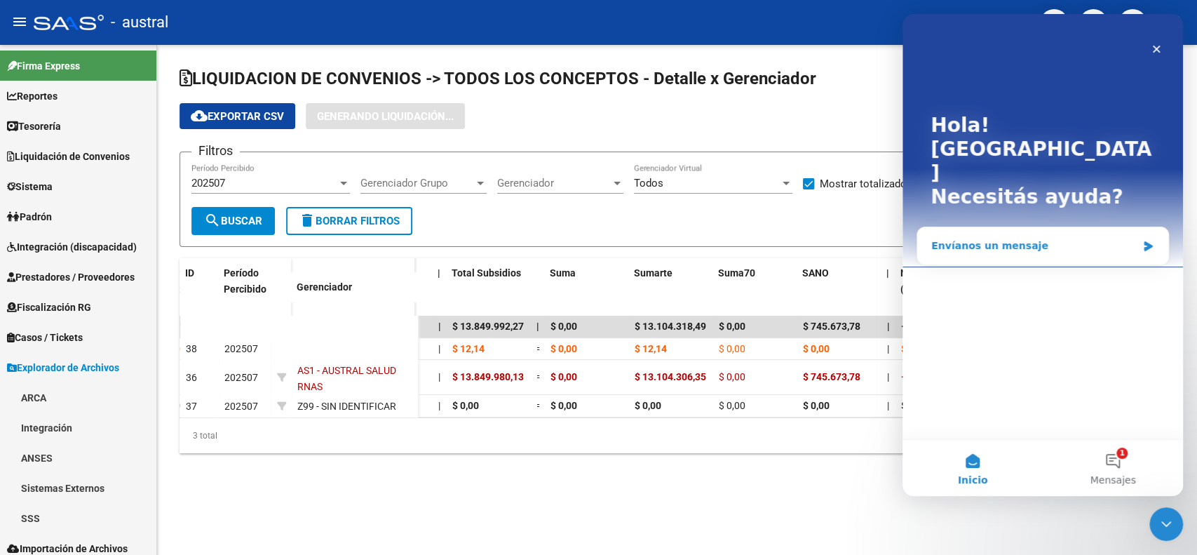
click at [1073, 238] on div "Envíanos un mensaje" at bounding box center [1033, 245] width 205 height 15
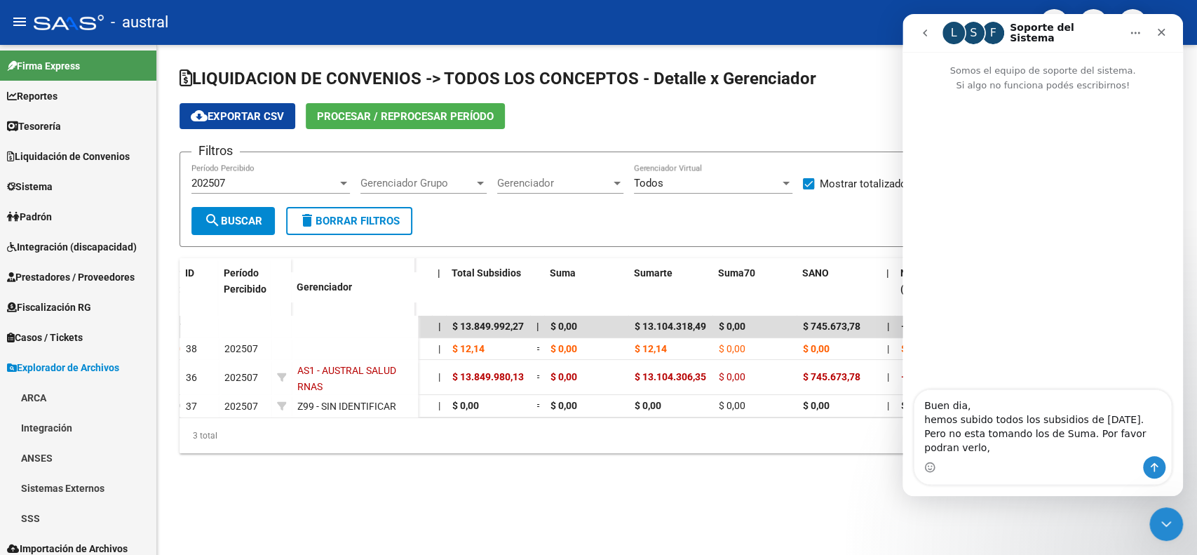
scroll to position [11, 0]
type textarea "Buen dia, hemos subido todos los subsidios de [DATE]. Pero no esta tomando los …"
